Goal: Consume media (video, audio): Consume media (video, audio)

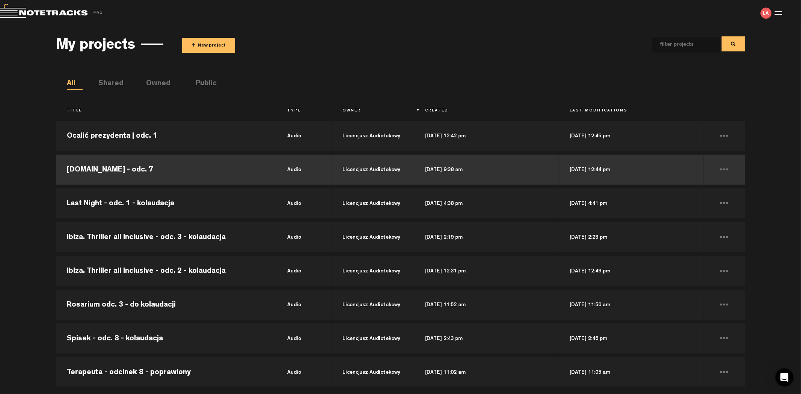
click at [177, 173] on td "wojna1942.pl - odc. 7" at bounding box center [166, 170] width 220 height 34
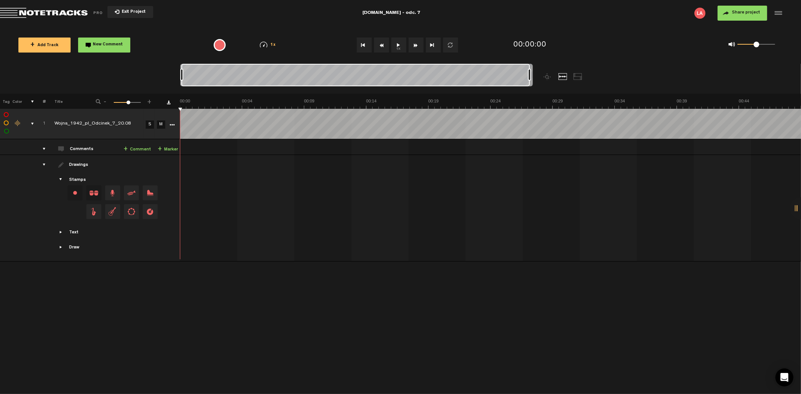
drag, startPoint x: 186, startPoint y: 71, endPoint x: 568, endPoint y: 71, distance: 382.1
click at [568, 71] on div at bounding box center [400, 79] width 440 height 30
click at [399, 47] on button "1x" at bounding box center [398, 45] width 15 height 15
drag, startPoint x: 753, startPoint y: 46, endPoint x: 775, endPoint y: 46, distance: 21.8
click at [775, 46] on div "0 1 1" at bounding box center [752, 45] width 62 height 11
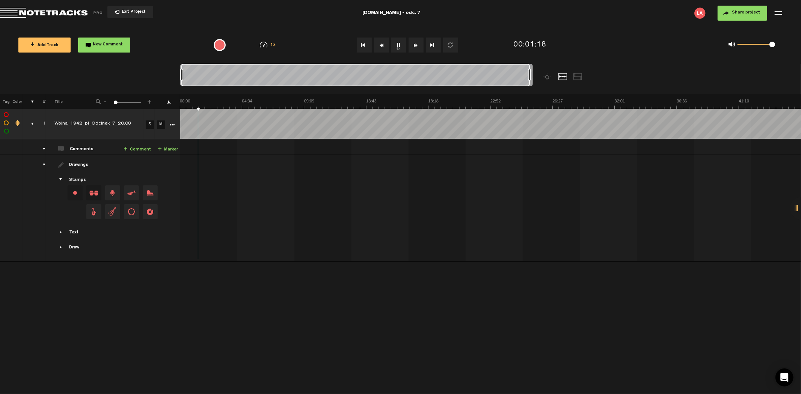
click at [380, 40] on button "Rewind" at bounding box center [381, 45] width 15 height 15
click at [384, 44] on button "Rewind" at bounding box center [381, 45] width 15 height 15
click at [383, 44] on button "Rewind" at bounding box center [381, 45] width 15 height 15
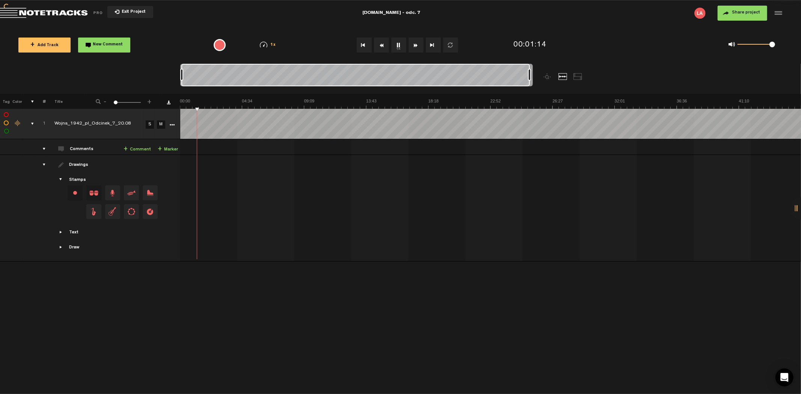
click at [398, 44] on button "1x" at bounding box center [398, 45] width 15 height 15
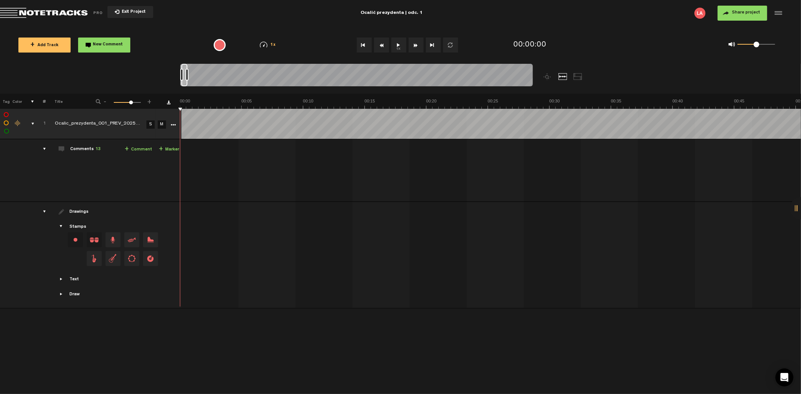
click at [392, 48] on button "1x" at bounding box center [398, 45] width 15 height 15
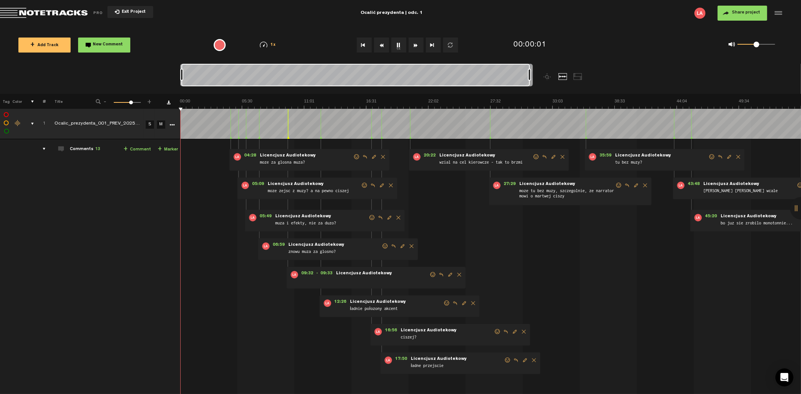
drag, startPoint x: 187, startPoint y: 74, endPoint x: 603, endPoint y: 75, distance: 417.0
click at [603, 75] on div at bounding box center [400, 79] width 440 height 30
drag, startPoint x: 758, startPoint y: 44, endPoint x: 766, endPoint y: 45, distance: 8.3
click at [766, 45] on span at bounding box center [767, 45] width 6 height 6
click at [396, 44] on button "1x" at bounding box center [398, 45] width 15 height 15
